Goal: Task Accomplishment & Management: Complete application form

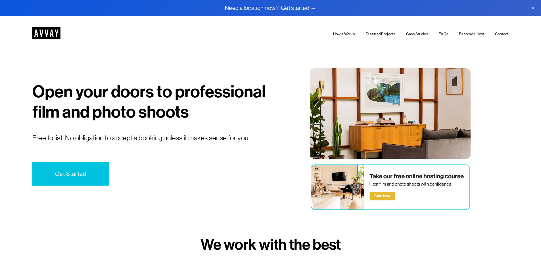
click at [61, 174] on link "Get Started" at bounding box center [70, 174] width 77 height 24
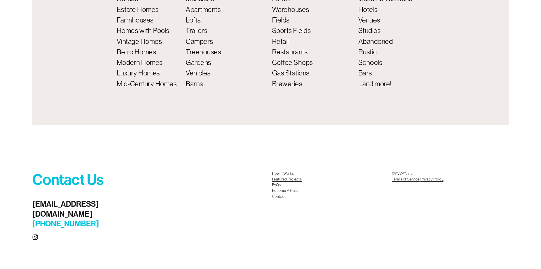
scroll to position [2527, 0]
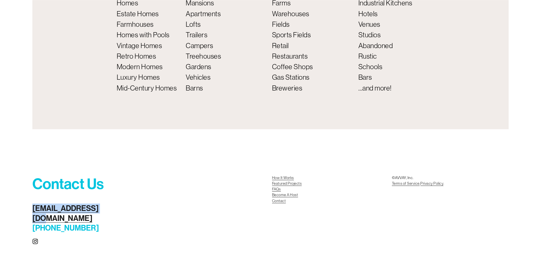
drag, startPoint x: 109, startPoint y: 217, endPoint x: 53, endPoint y: 210, distance: 56.1
click at [53, 210] on div "Contact Us scouting@avvay.com (800) 209-0615" at bounding box center [80, 204] width 97 height 58
copy link "[EMAIL_ADDRESS][DOMAIN_NAME]"
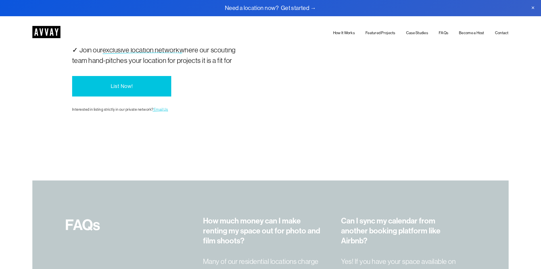
scroll to position [1333, 0]
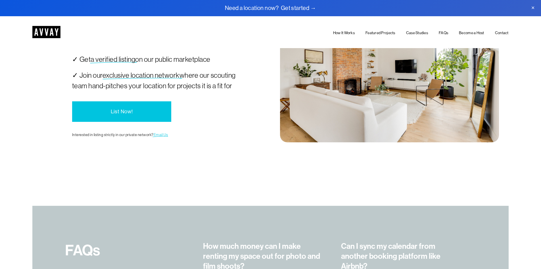
click at [470, 33] on link "Become a Host" at bounding box center [471, 33] width 25 height 7
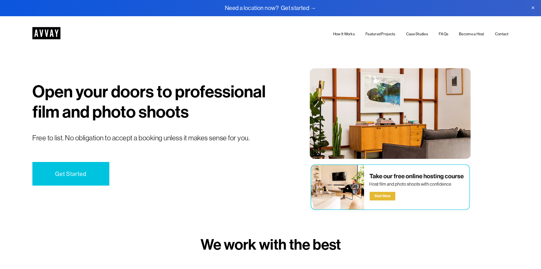
click at [63, 173] on link "Get Started" at bounding box center [70, 174] width 77 height 24
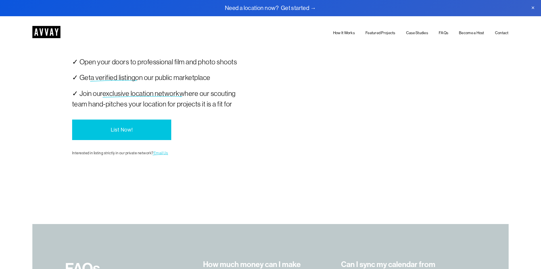
scroll to position [1304, 0]
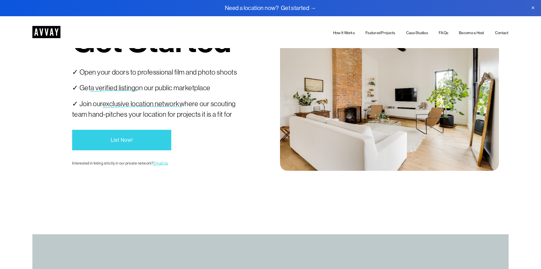
click at [127, 146] on link "List Now!" at bounding box center [121, 140] width 99 height 20
